Goal: Transaction & Acquisition: Purchase product/service

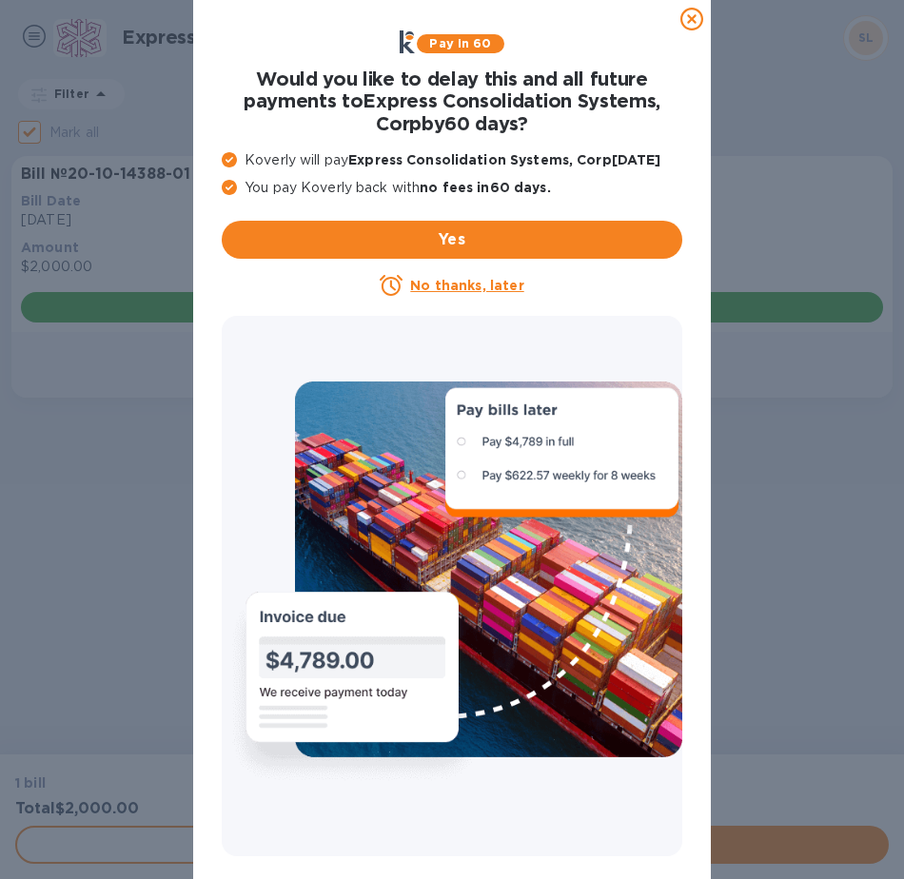
click at [690, 19] on icon at bounding box center [691, 19] width 23 height 23
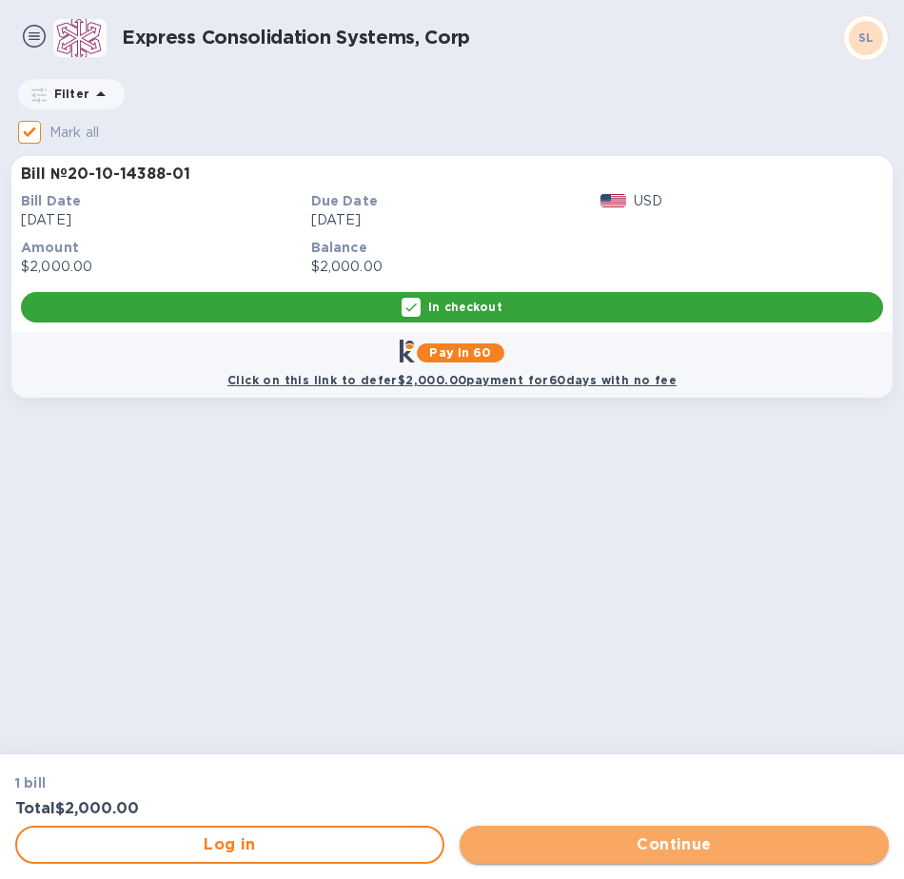
click at [569, 848] on span "Continue" at bounding box center [674, 844] width 399 height 23
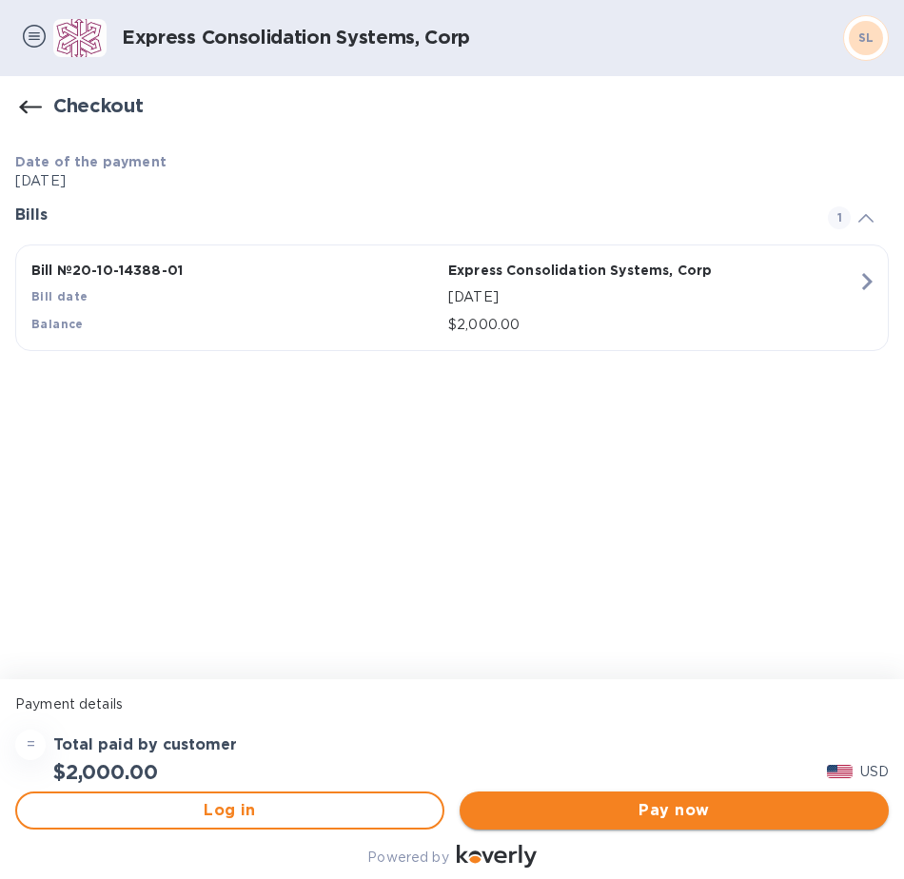
drag, startPoint x: 594, startPoint y: 813, endPoint x: 613, endPoint y: 818, distance: 19.6
click at [595, 813] on span "Pay now" at bounding box center [674, 810] width 399 height 23
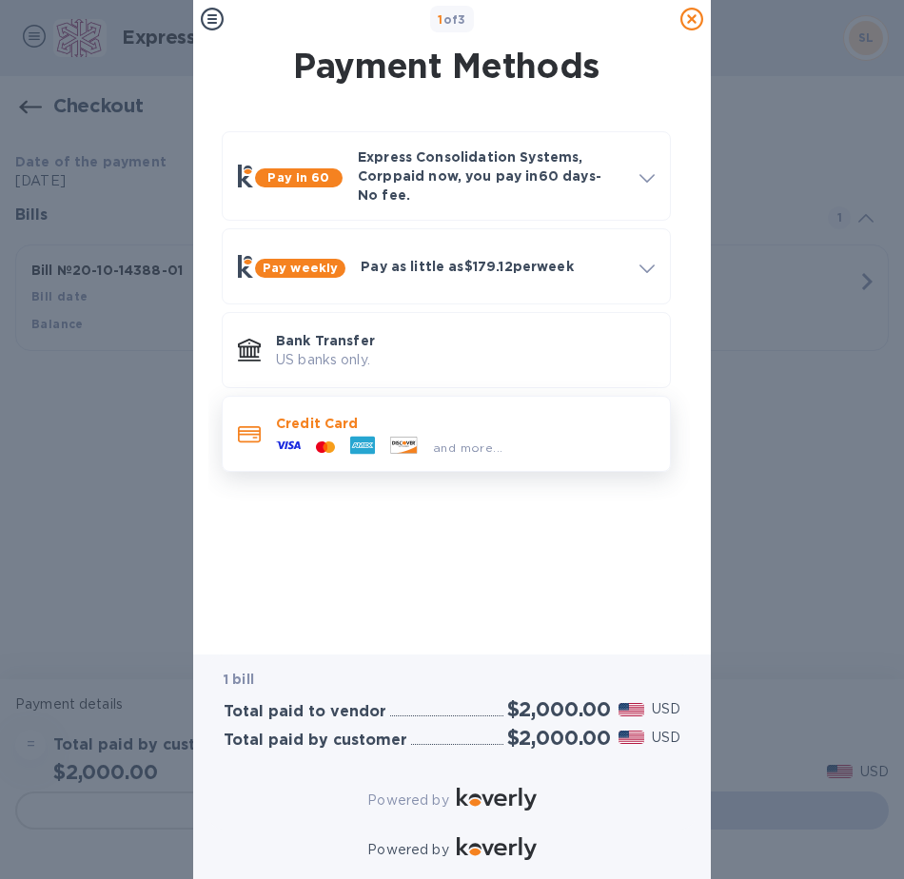
click at [439, 416] on p "Credit Card" at bounding box center [465, 423] width 379 height 19
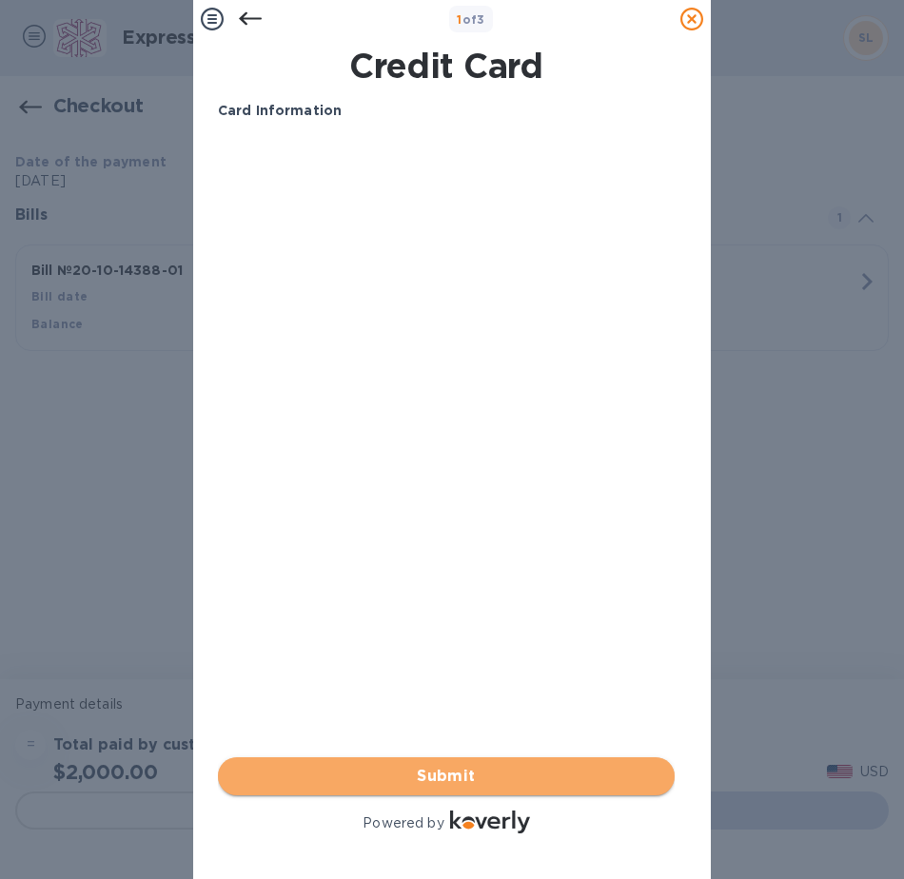
click at [351, 757] on button "Submit" at bounding box center [446, 776] width 457 height 38
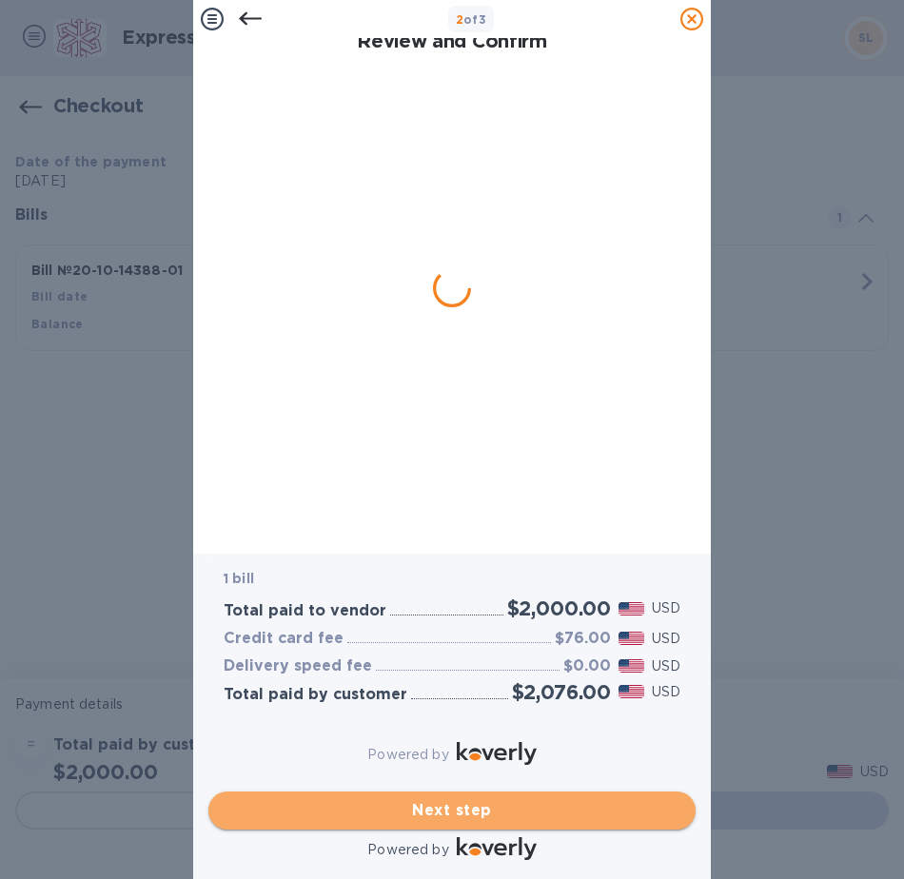
click at [429, 799] on span "Next step" at bounding box center [452, 810] width 457 height 23
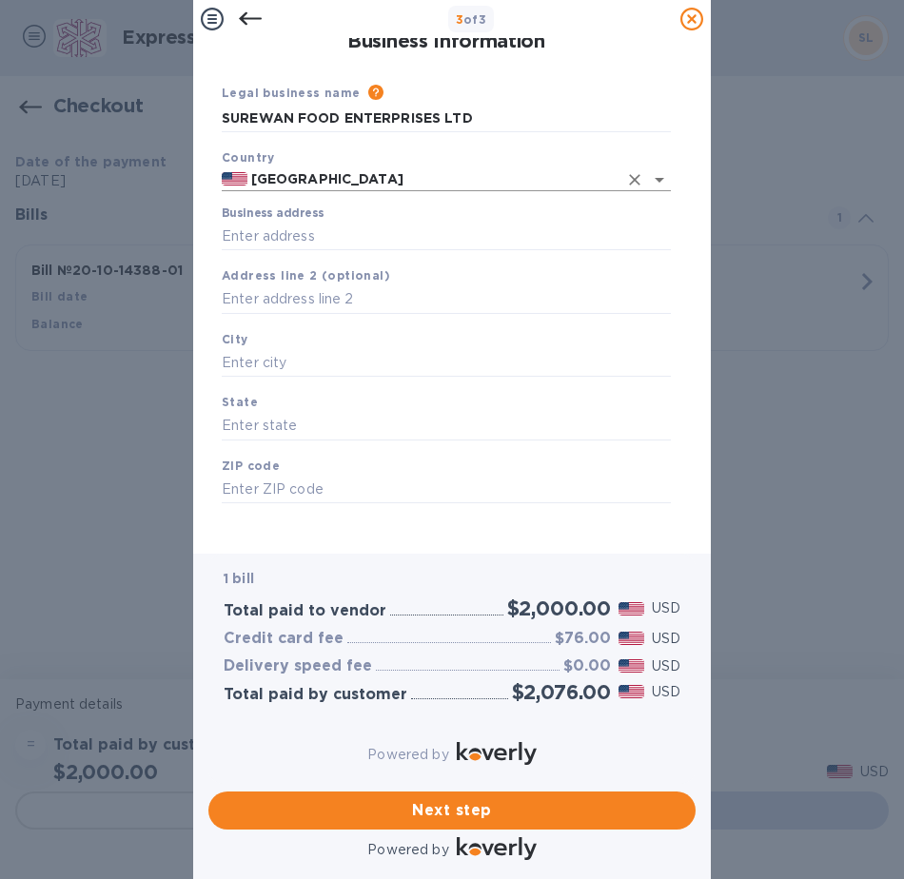
click at [394, 185] on input "United States" at bounding box center [432, 179] width 370 height 24
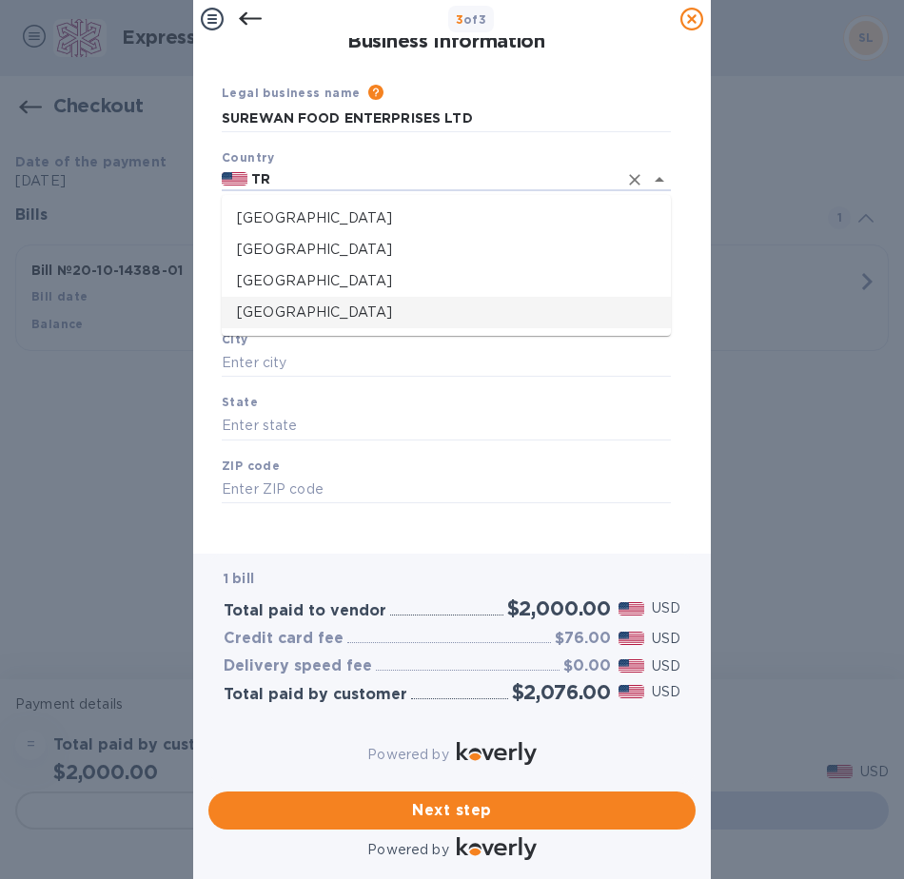
click at [406, 320] on p "Trinidad and Tobago" at bounding box center [446, 312] width 419 height 20
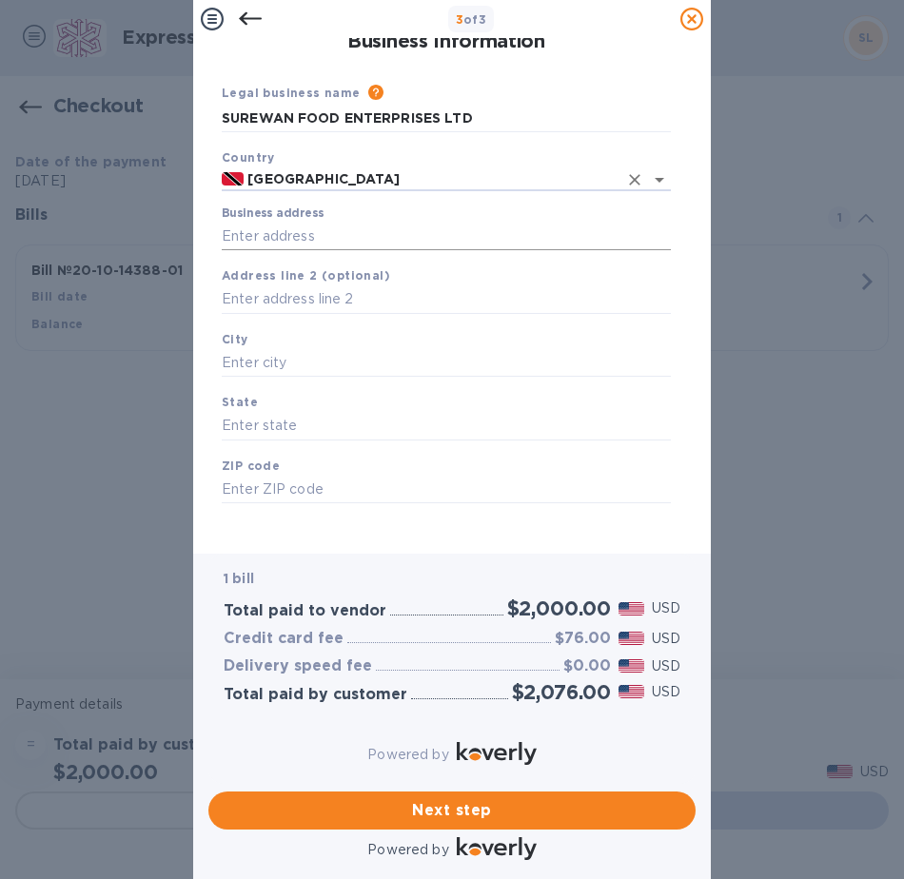
type input "Trinidad and Tobago"
click at [360, 233] on input "Business address" at bounding box center [446, 236] width 449 height 29
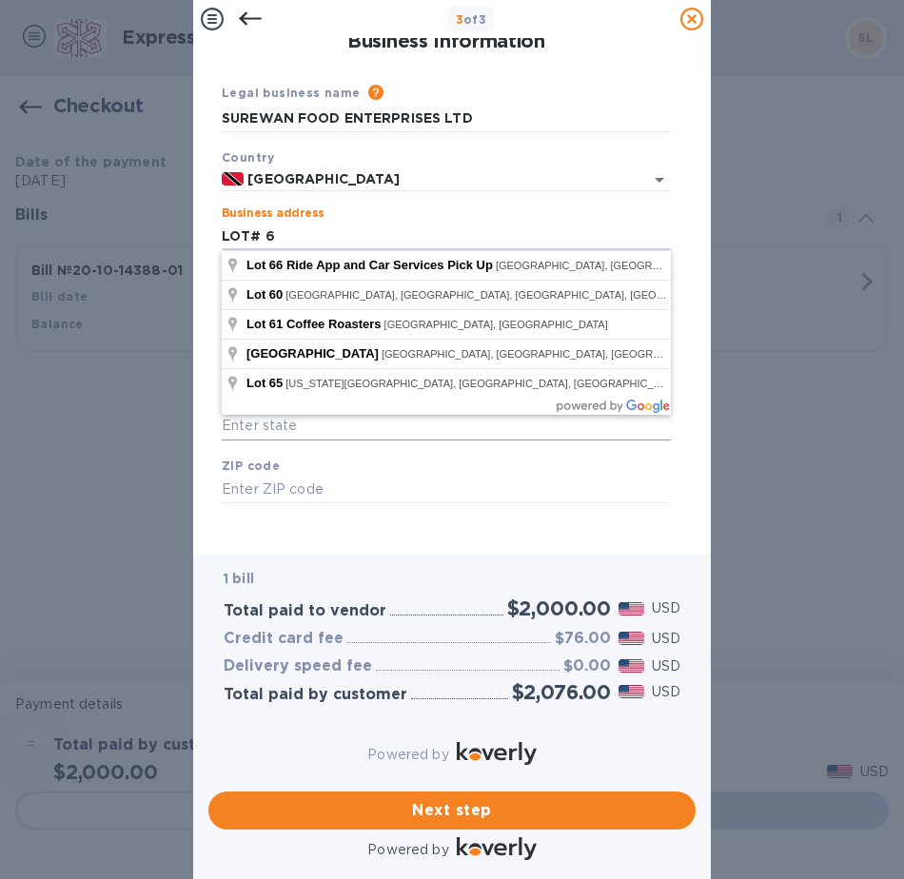
type input "LOT# 6"
click at [371, 438] on input "text" at bounding box center [446, 426] width 449 height 29
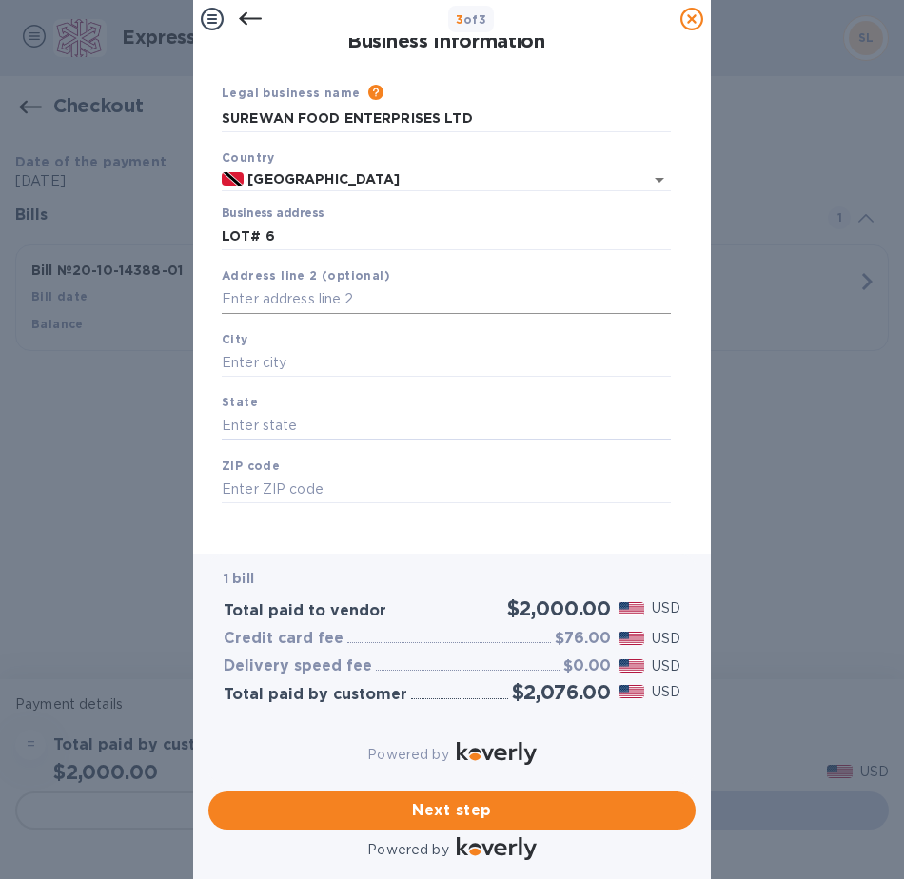
click at [327, 291] on input "text" at bounding box center [446, 299] width 449 height 29
type input "MAHADEO TRACE"
click at [341, 366] on input "text" at bounding box center [446, 363] width 449 height 29
type input "DEBE"
click at [346, 413] on input "text" at bounding box center [446, 426] width 449 height 29
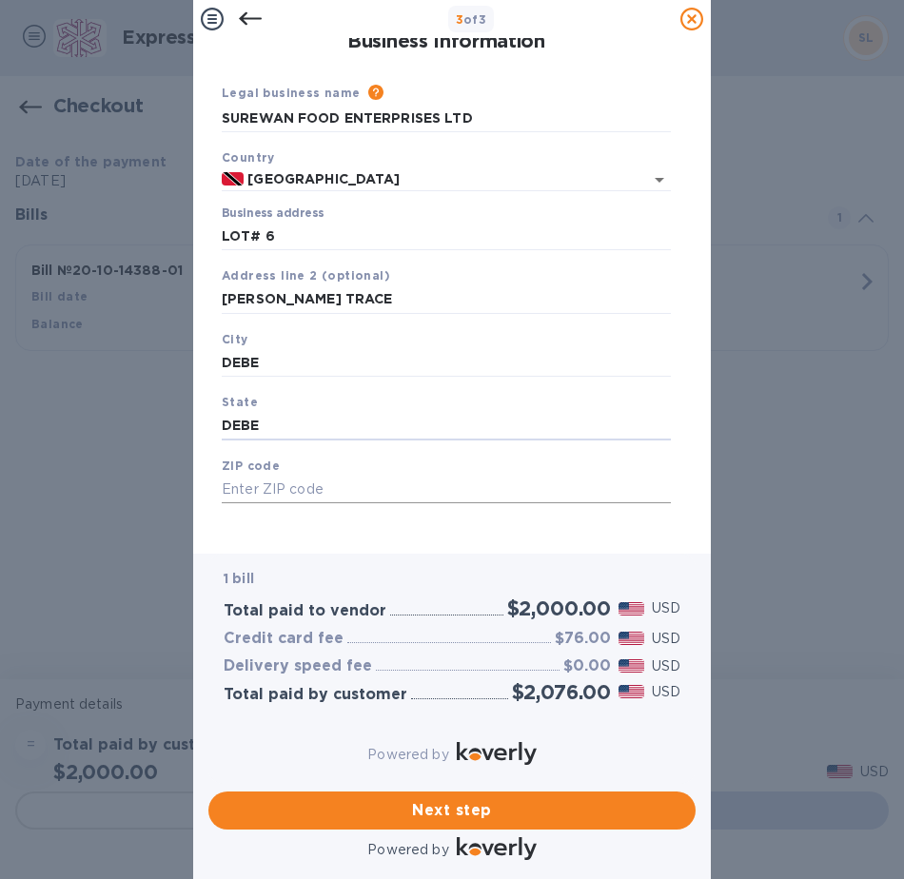
type input "DEBE"
click at [353, 478] on input "text" at bounding box center [446, 490] width 449 height 29
type input "00000"
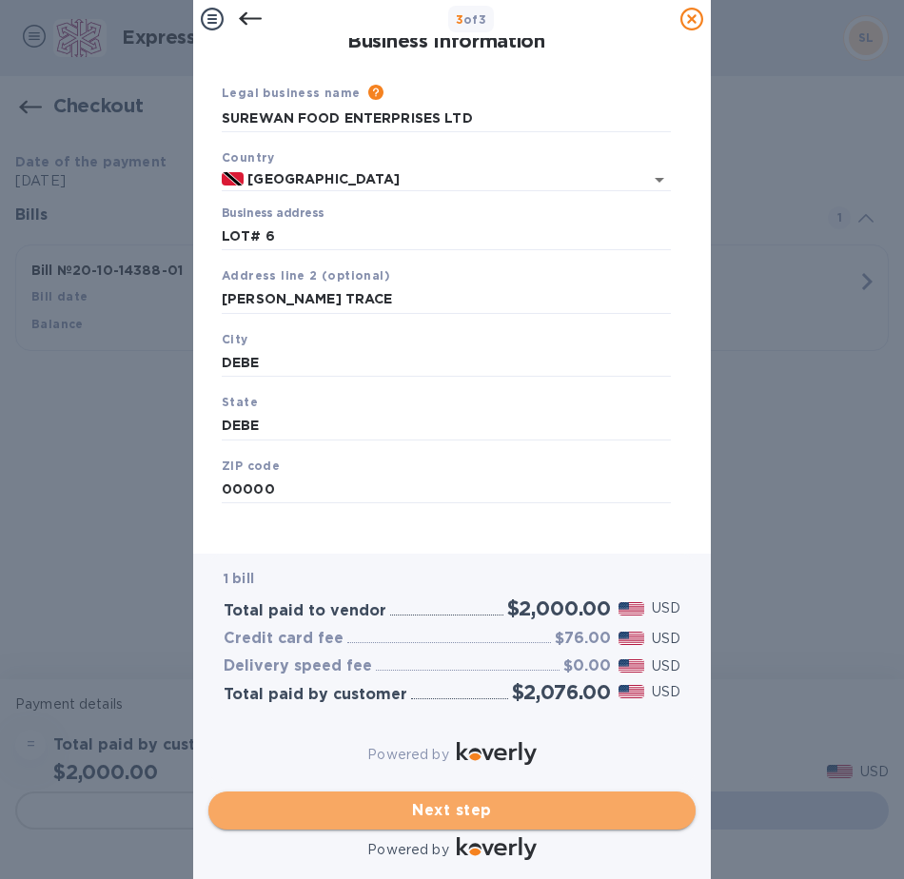
click at [429, 799] on span "Next step" at bounding box center [452, 810] width 457 height 23
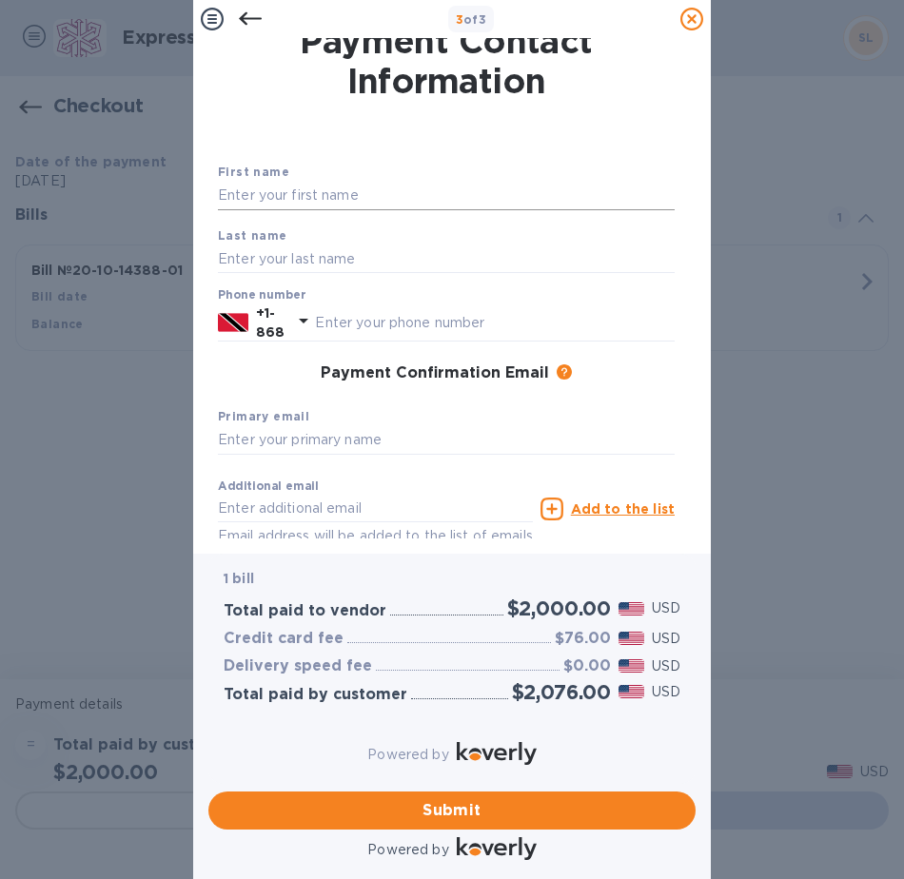
click at [285, 194] on input "text" at bounding box center [446, 196] width 457 height 29
type input "DEBORAH"
type input "SIEWCHAN"
click at [455, 318] on input "text" at bounding box center [495, 322] width 360 height 29
type input "3373384"
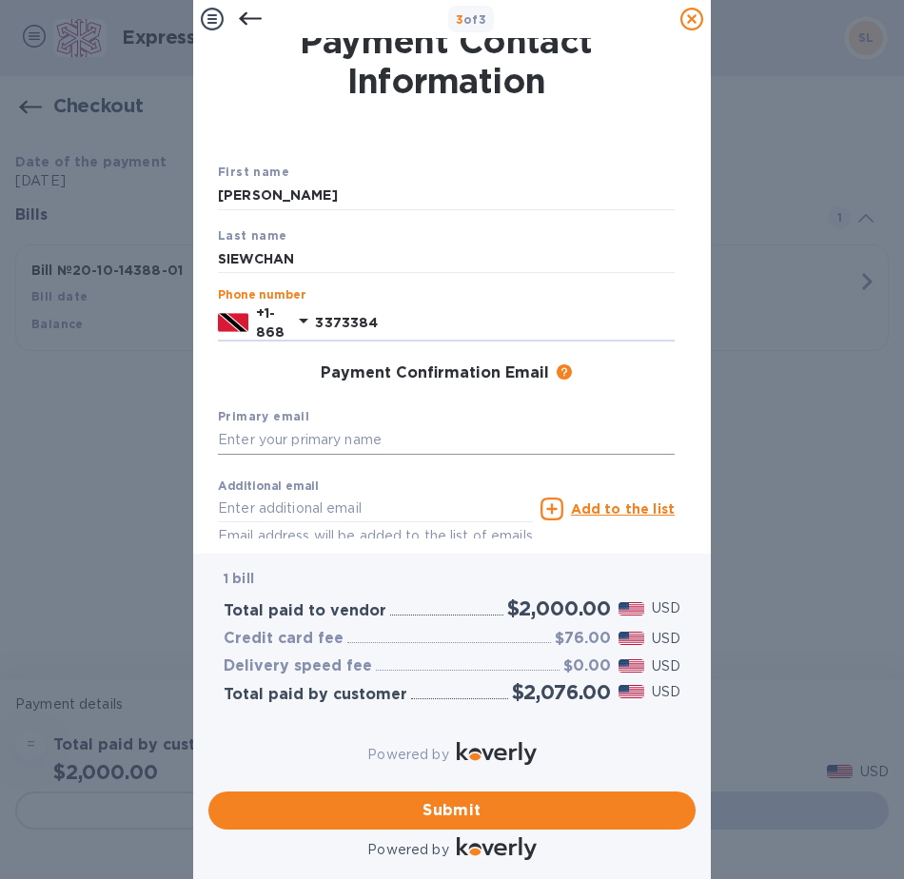
click at [392, 443] on input "text" at bounding box center [446, 440] width 457 height 29
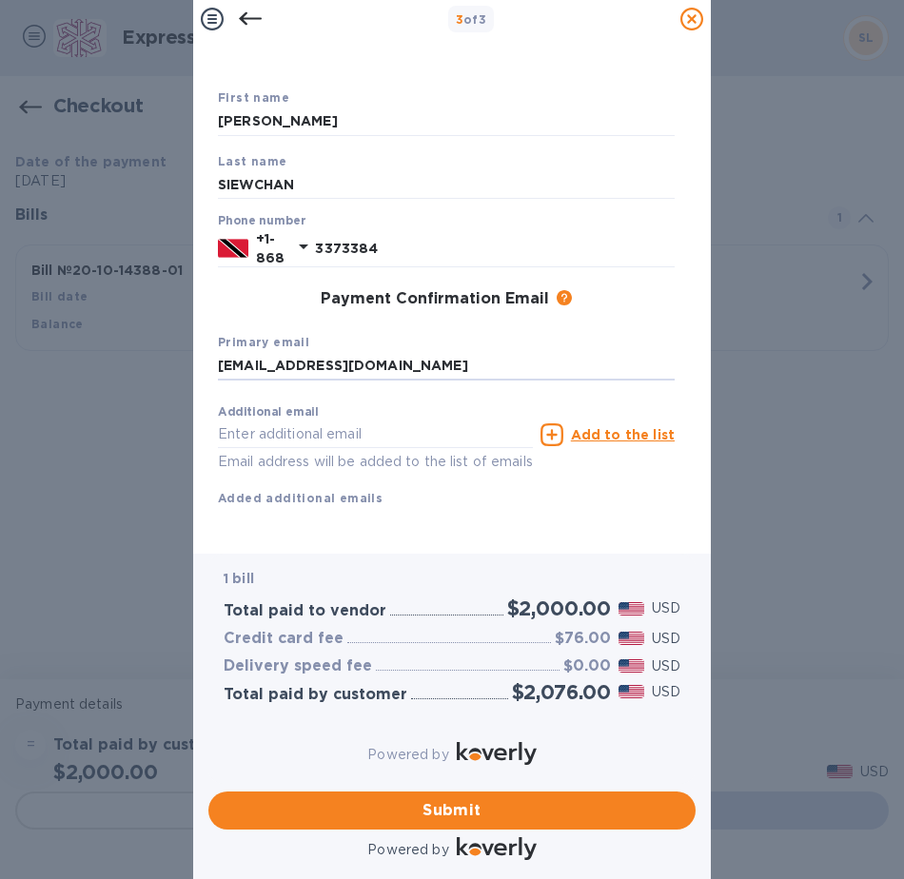
drag, startPoint x: 374, startPoint y: 330, endPoint x: 153, endPoint y: 309, distance: 221.7
click at [153, 309] on div "3 of 3 Payment Contact Information First name DEBORAH Last name SIEWCHAN Phone …" at bounding box center [452, 439] width 904 height 879
type input "jdpsltt@gmail.com"
click at [325, 420] on input "text" at bounding box center [375, 434] width 315 height 29
paste input "jdpsltt@gmail.com"
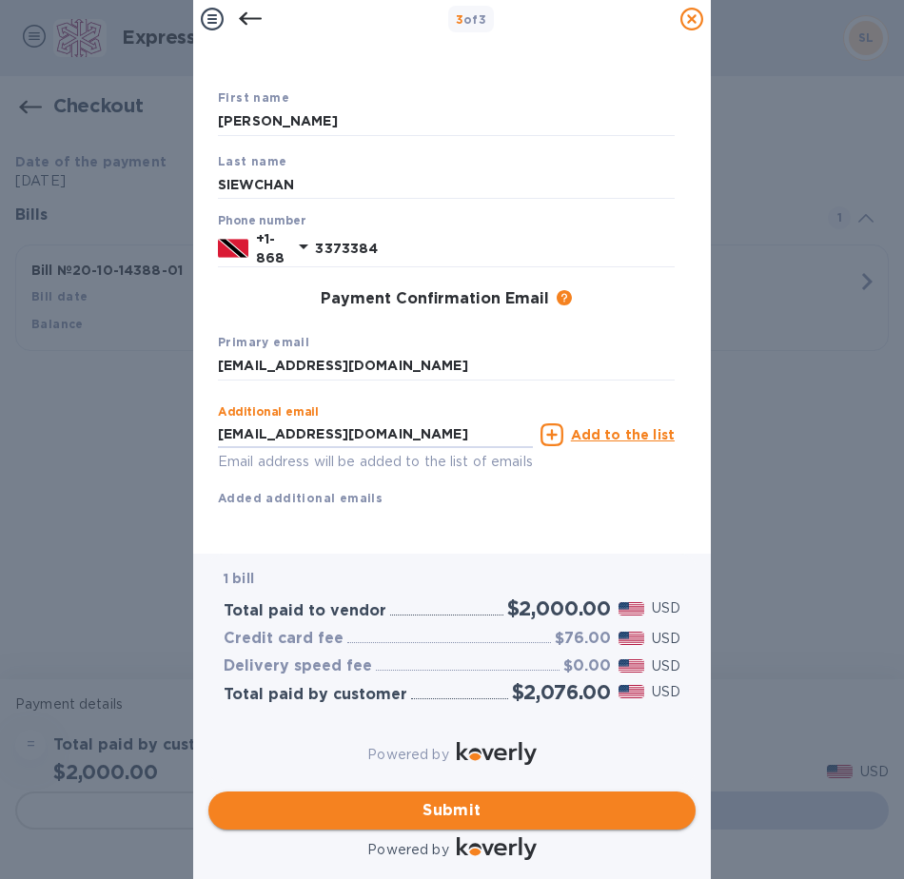
type input "jdpsltt@gmail.com"
click at [425, 799] on span "Submit" at bounding box center [452, 810] width 457 height 23
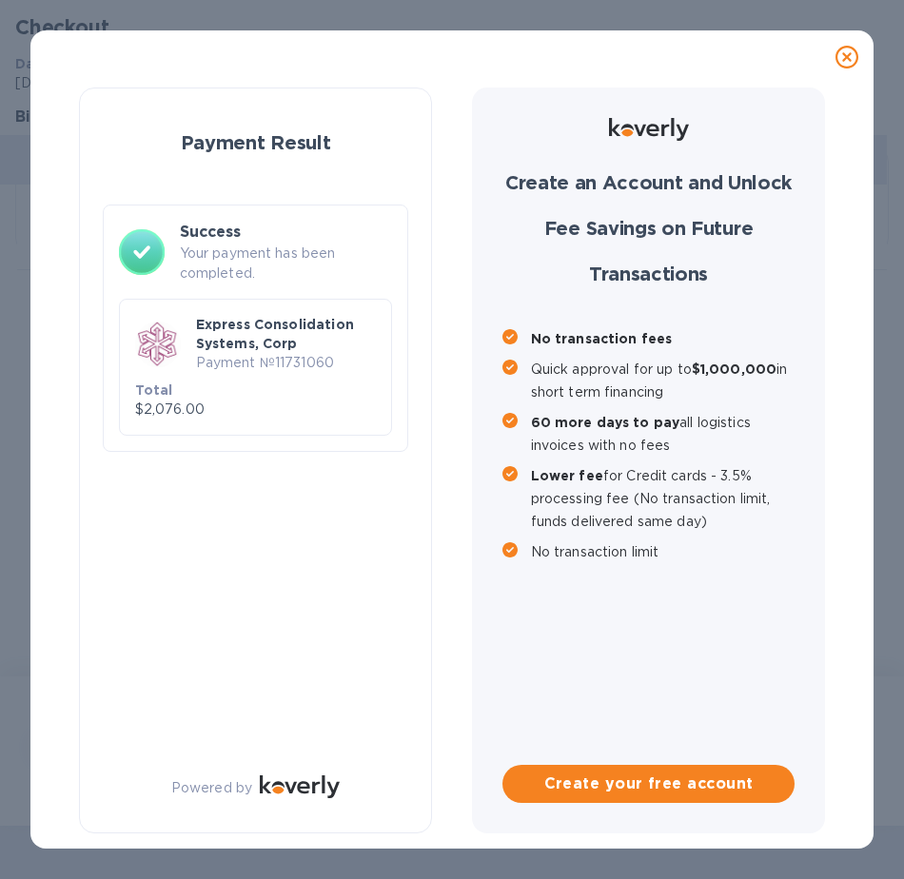
checkbox input "false"
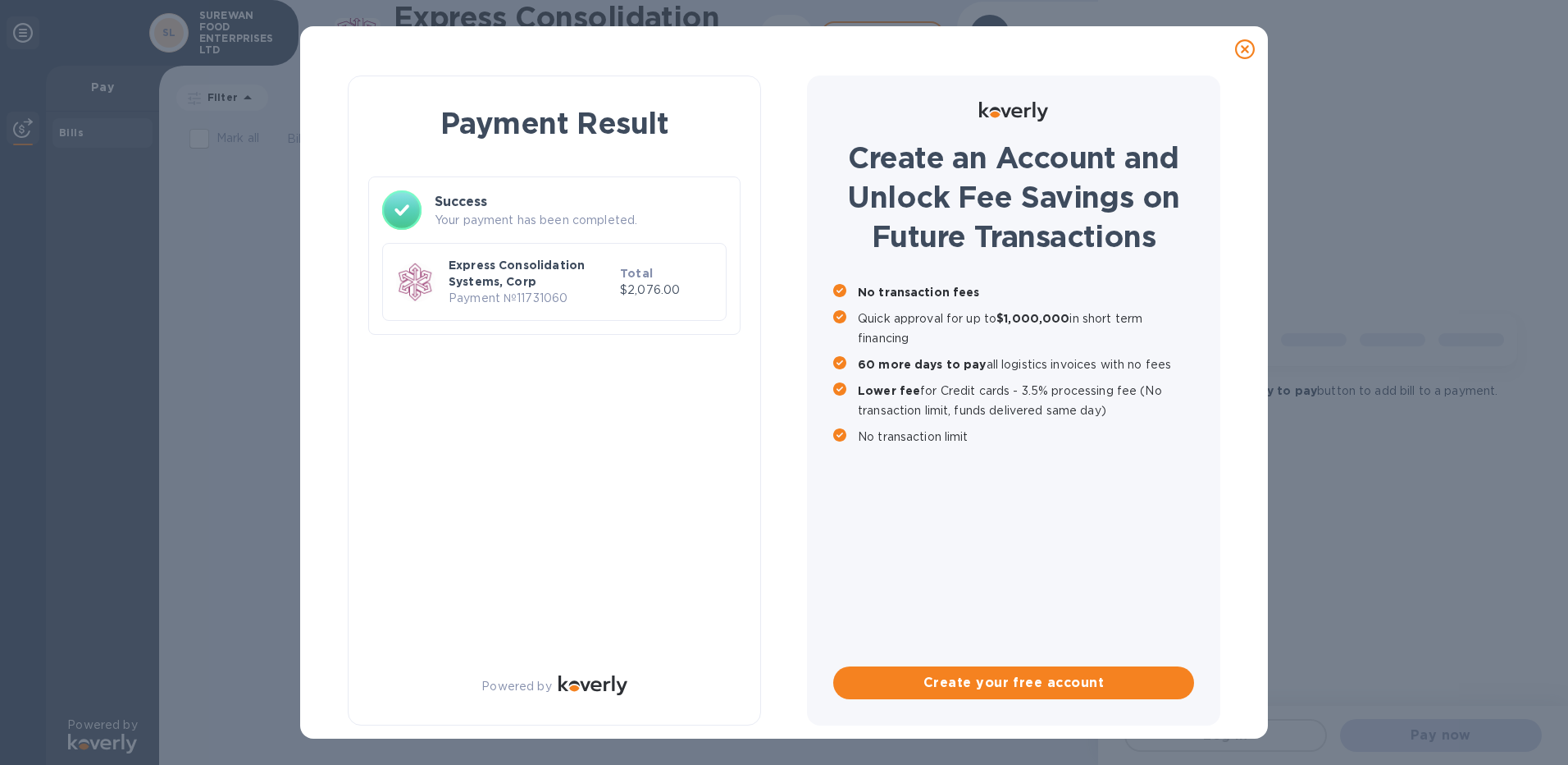
scroll to position [0, 0]
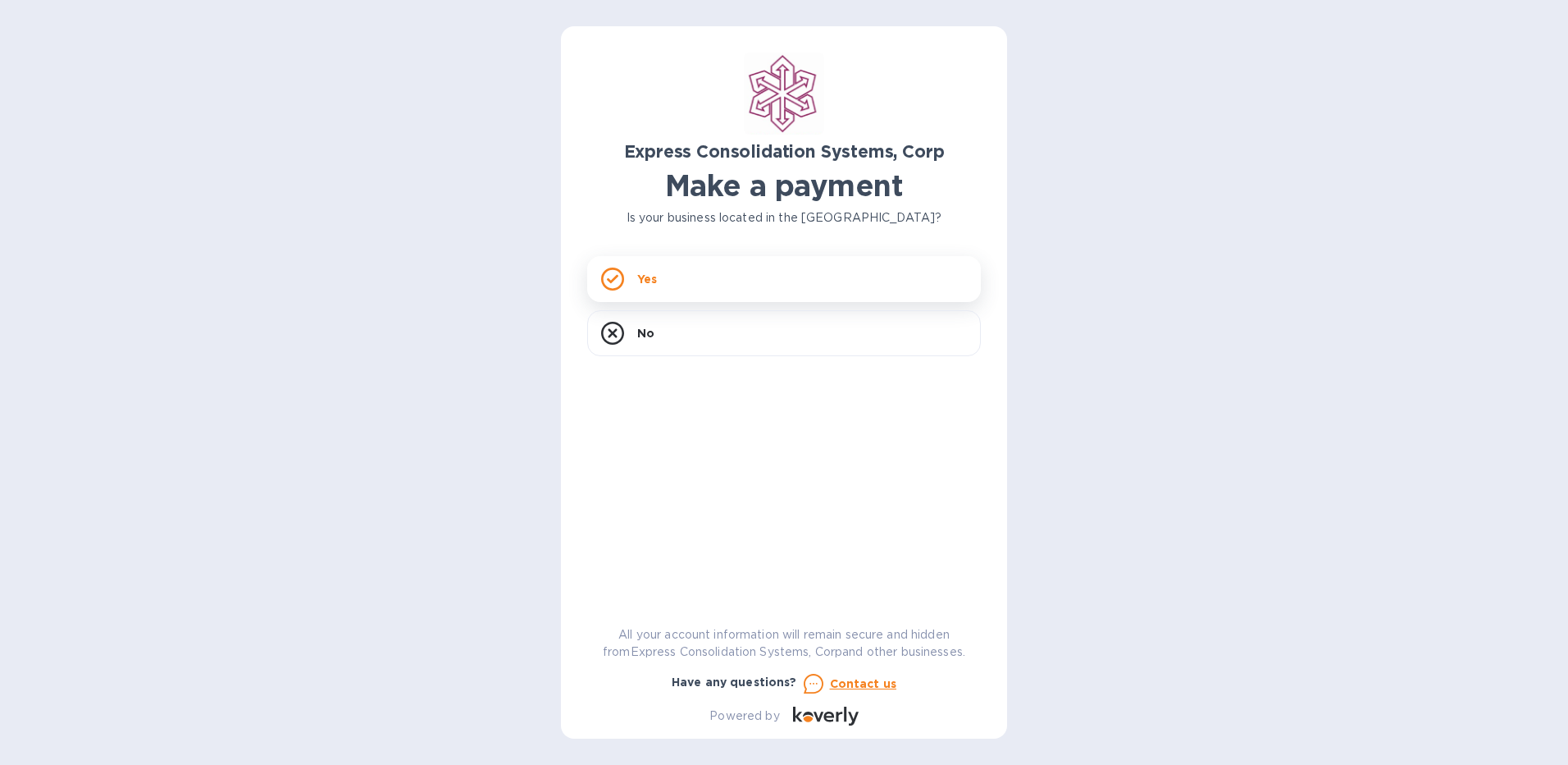
click at [690, 283] on div "Yes" at bounding box center [784, 279] width 394 height 46
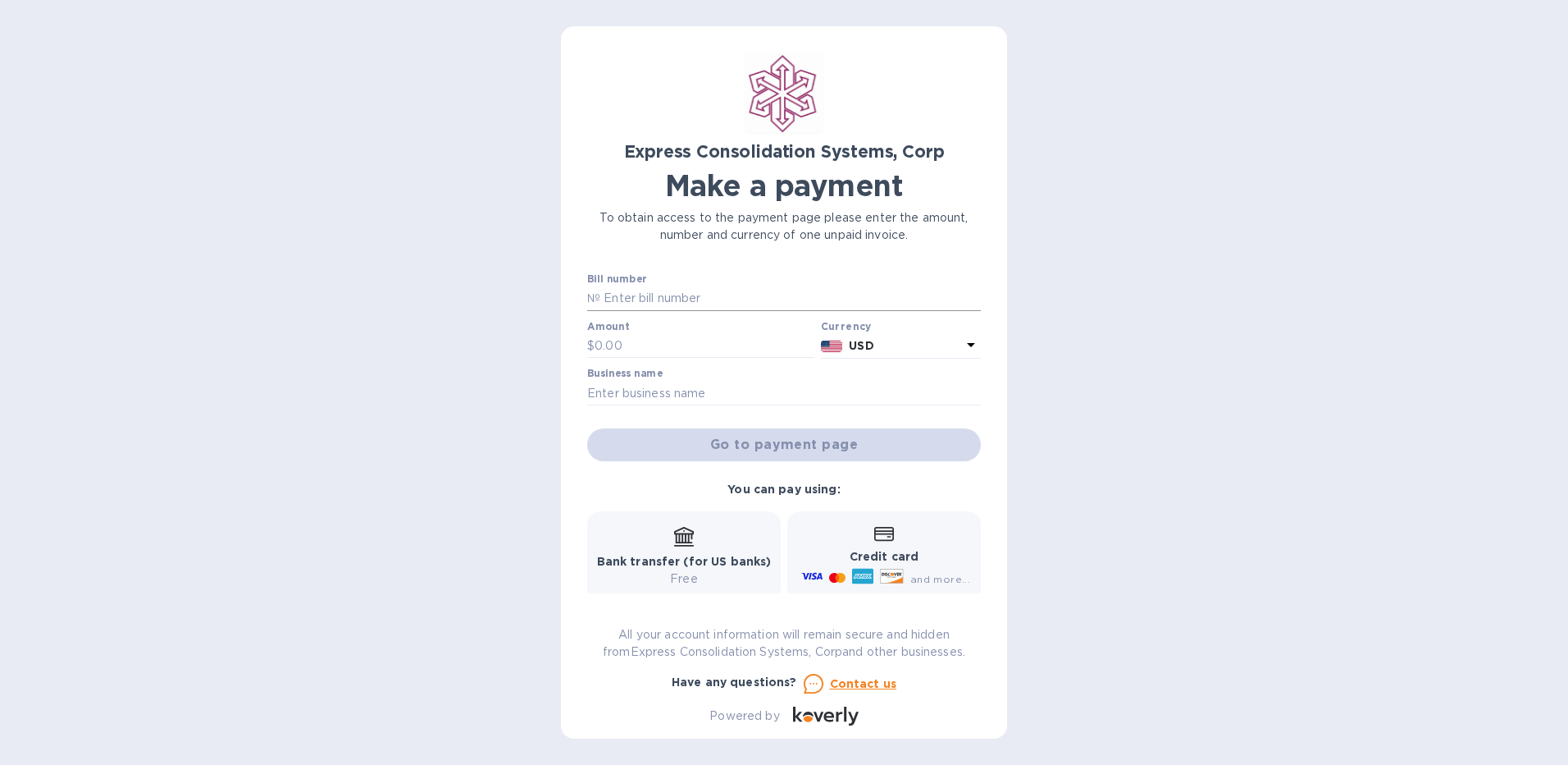
click at [671, 294] on input "text" at bounding box center [790, 298] width 380 height 25
type input "20-10-14388-01"
type input "2,010"
click at [892, 395] on input "text" at bounding box center [784, 392] width 394 height 25
type input "s"
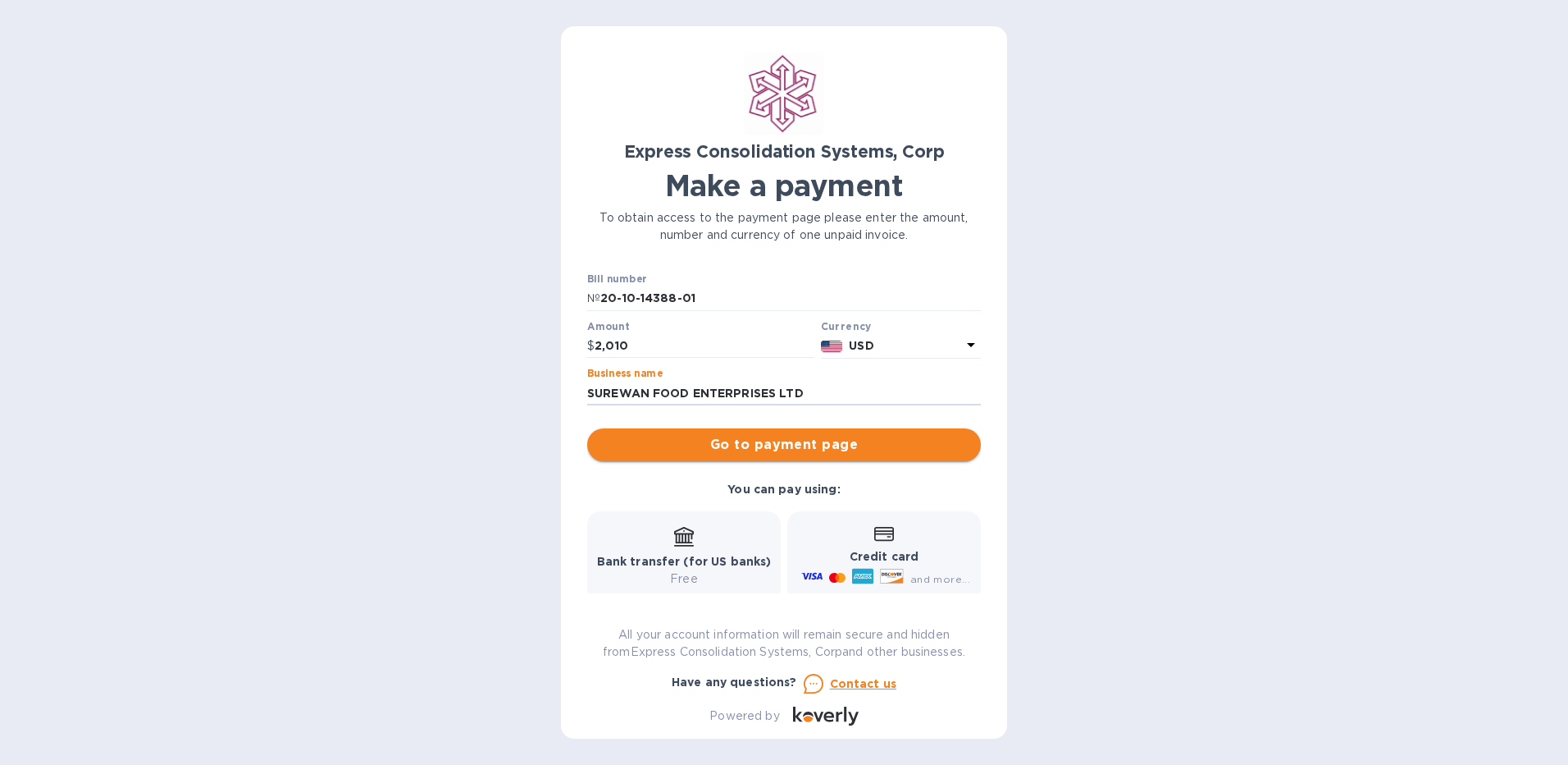
type input "SUREWAN FOOD ENTERPRISES LTD"
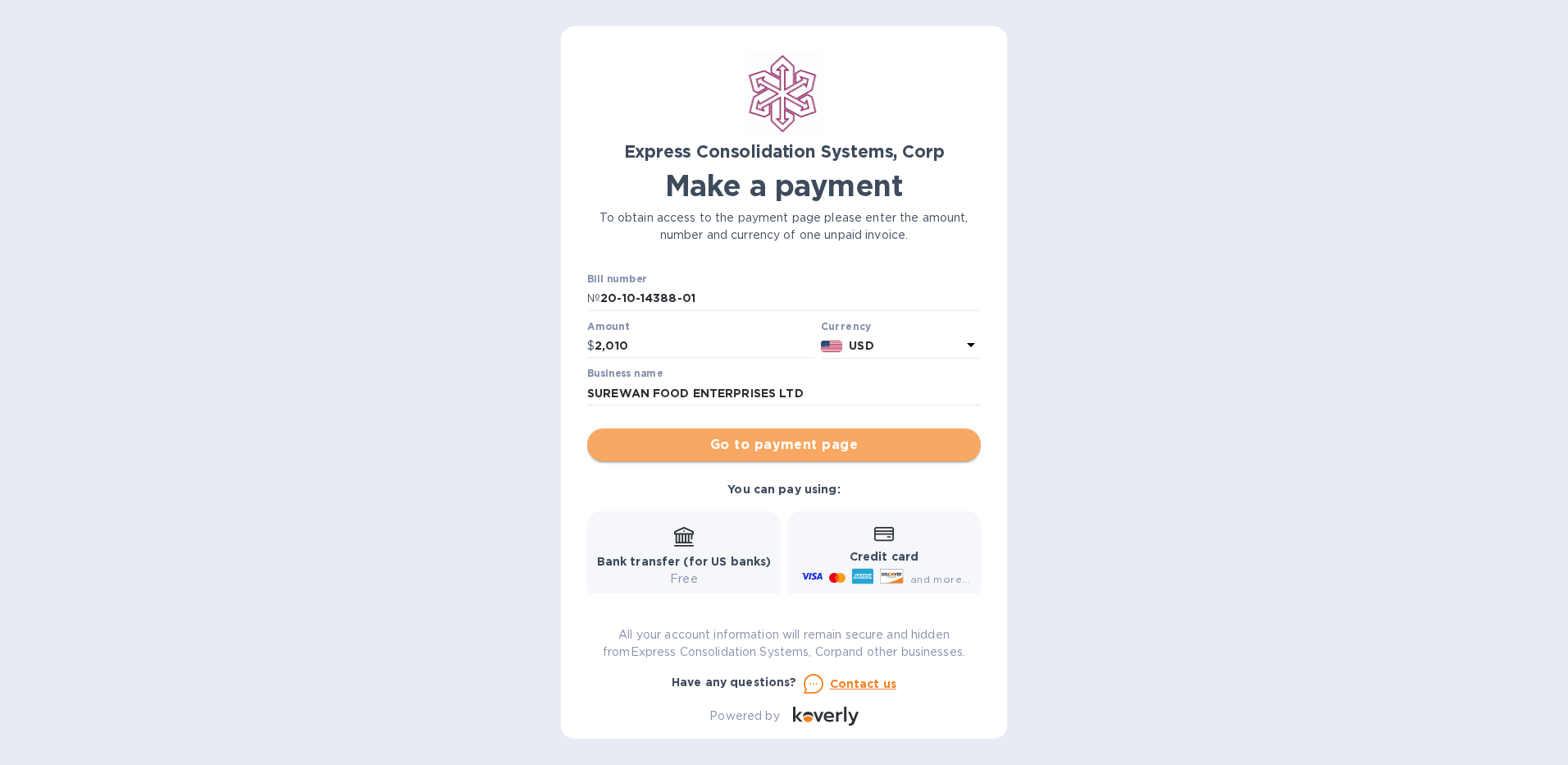
click at [849, 443] on span "Go to payment page" at bounding box center [784, 444] width 367 height 20
